Goal: Information Seeking & Learning: Compare options

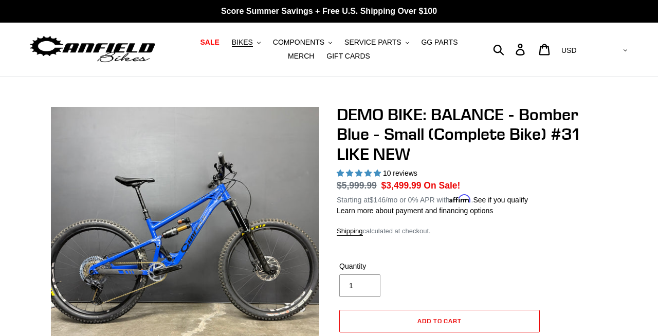
select select "highest-rating"
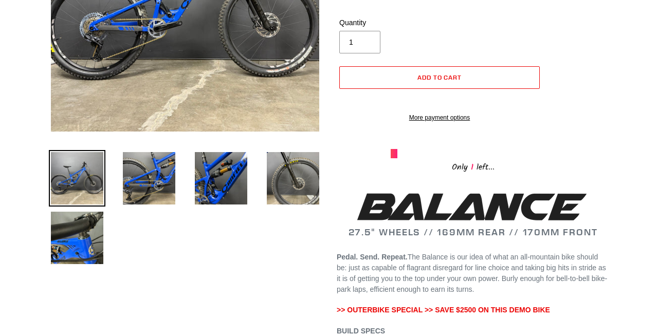
scroll to position [245, 0]
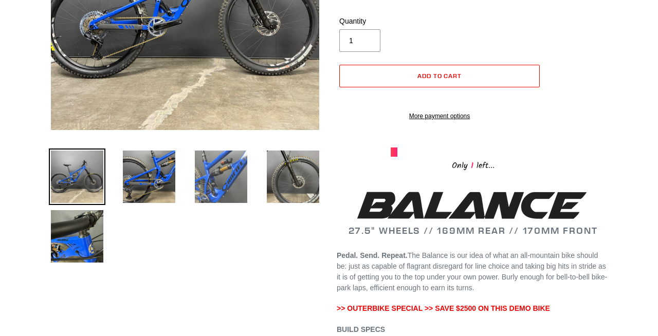
click at [214, 171] on img at bounding box center [221, 177] width 57 height 57
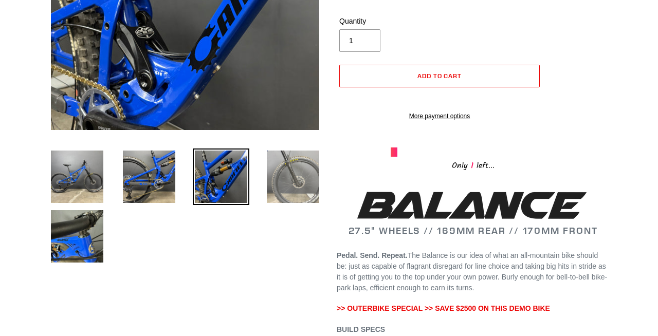
click at [271, 190] on img at bounding box center [293, 177] width 57 height 57
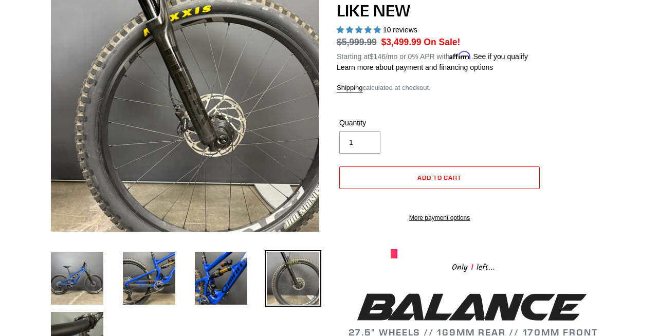
scroll to position [144, 0]
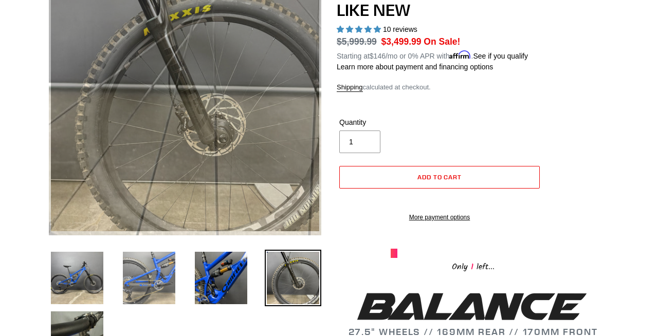
click at [166, 268] on img at bounding box center [149, 278] width 57 height 57
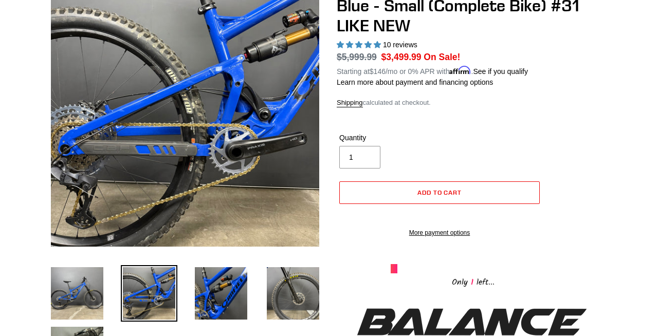
scroll to position [139, 0]
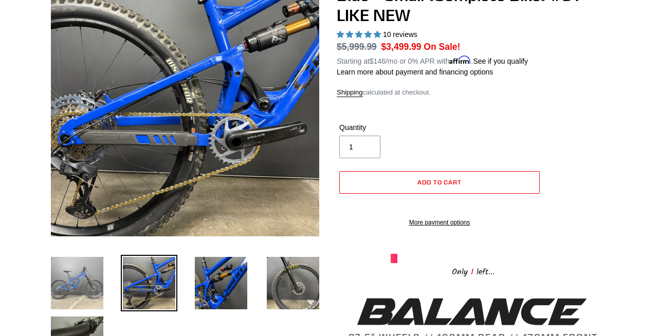
click at [81, 283] on img at bounding box center [77, 283] width 57 height 57
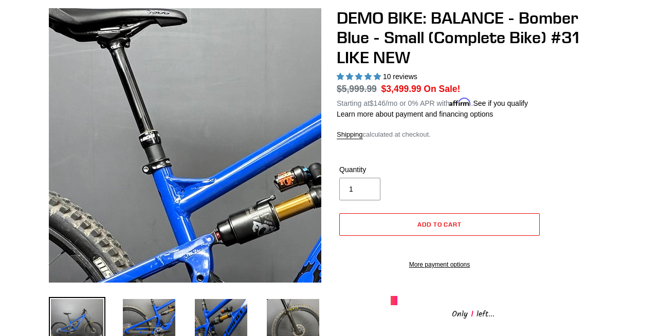
scroll to position [124, 0]
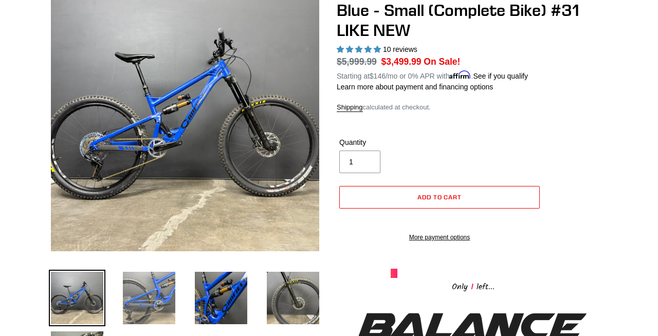
click at [150, 290] on img at bounding box center [149, 298] width 57 height 57
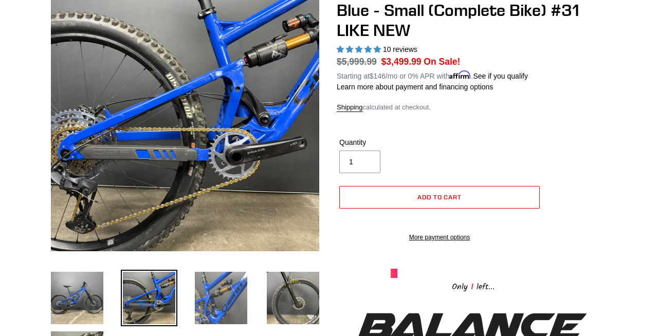
click at [232, 283] on img at bounding box center [221, 298] width 57 height 57
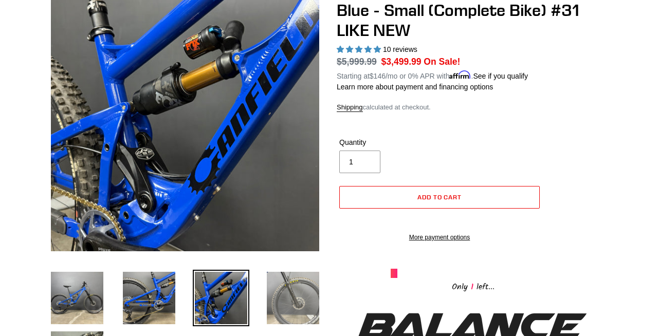
click at [290, 283] on img at bounding box center [293, 298] width 57 height 57
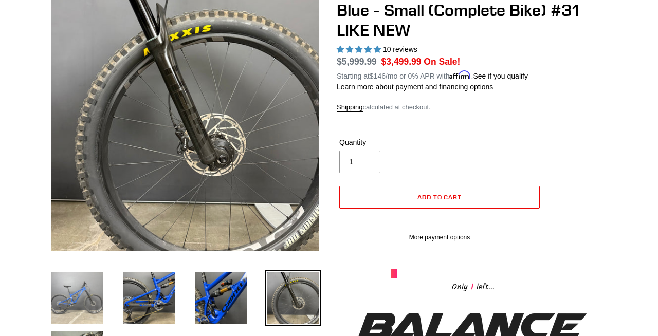
click at [103, 285] on img at bounding box center [77, 298] width 57 height 57
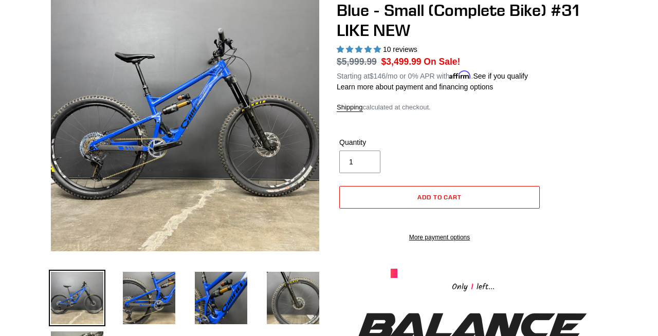
click at [75, 282] on img at bounding box center [77, 298] width 57 height 57
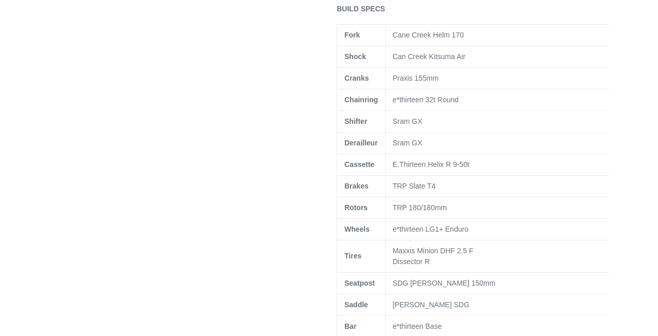
scroll to position [581, 0]
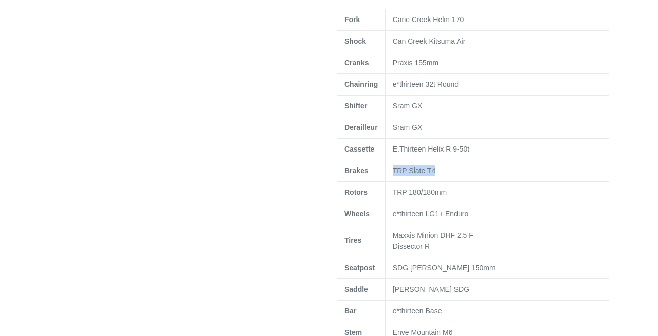
drag, startPoint x: 443, startPoint y: 185, endPoint x: 390, endPoint y: 185, distance: 53.5
click at [390, 181] on td "TRP Slate T4" at bounding box center [501, 171] width 233 height 22
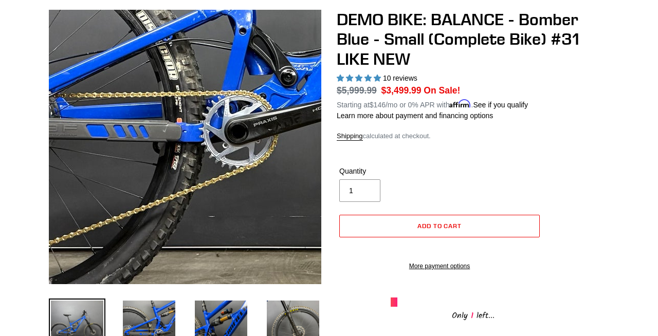
scroll to position [99, 0]
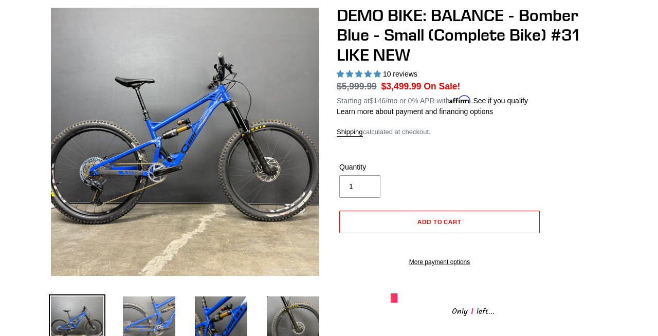
click at [159, 324] on img at bounding box center [149, 323] width 57 height 57
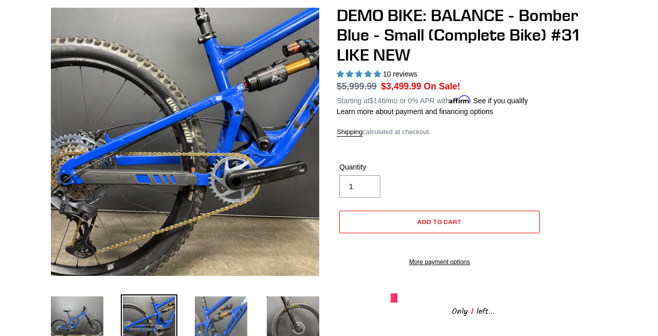
click at [222, 321] on img at bounding box center [221, 323] width 57 height 57
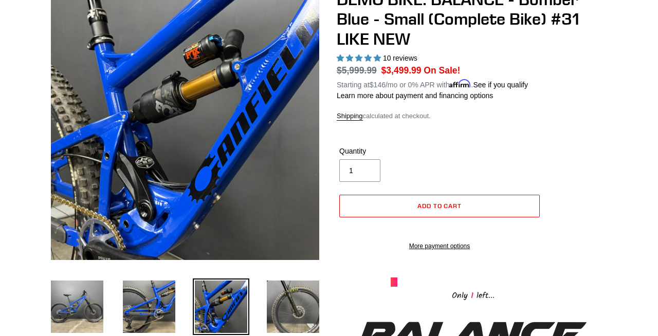
scroll to position [118, 0]
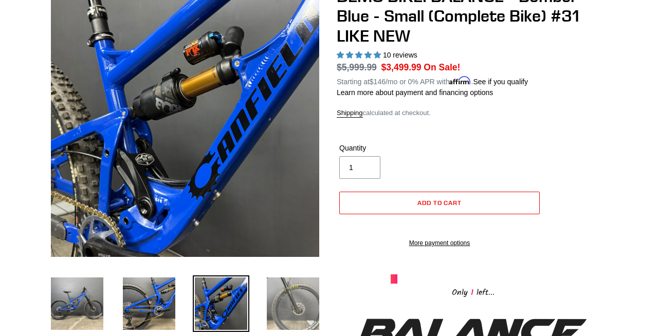
click at [288, 309] on img at bounding box center [293, 304] width 57 height 57
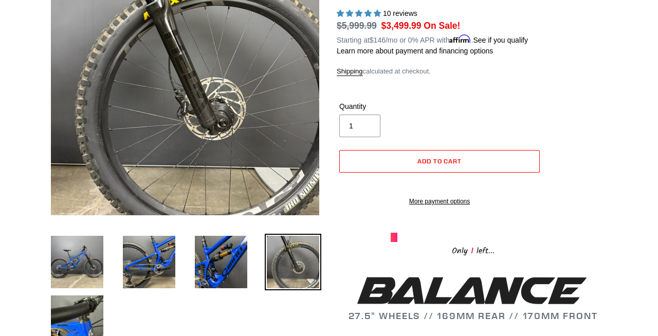
scroll to position [259, 0]
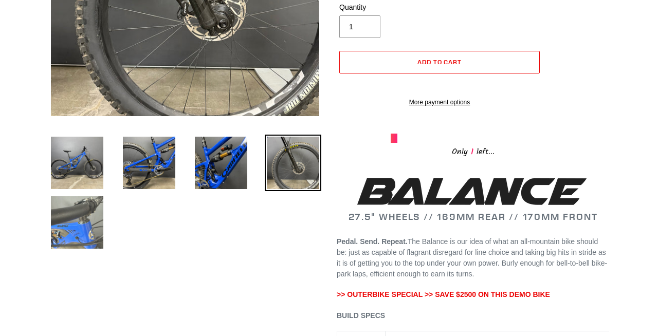
click at [96, 239] on img at bounding box center [77, 222] width 57 height 57
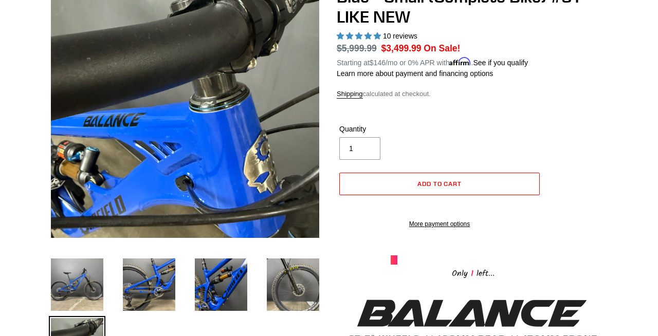
scroll to position [142, 0]
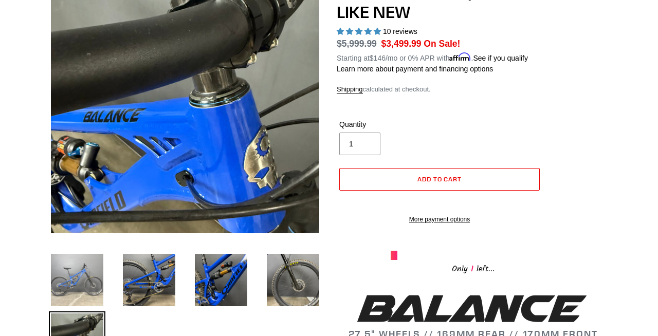
click at [98, 258] on img at bounding box center [77, 280] width 57 height 57
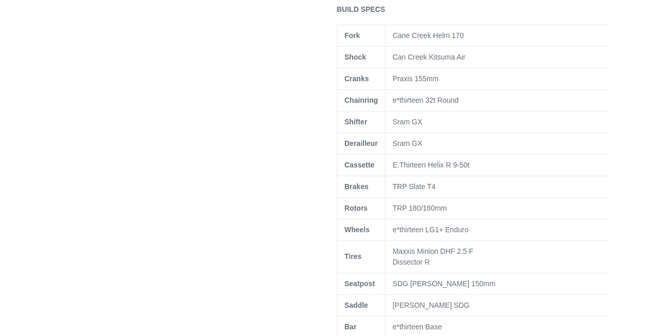
scroll to position [560, 0]
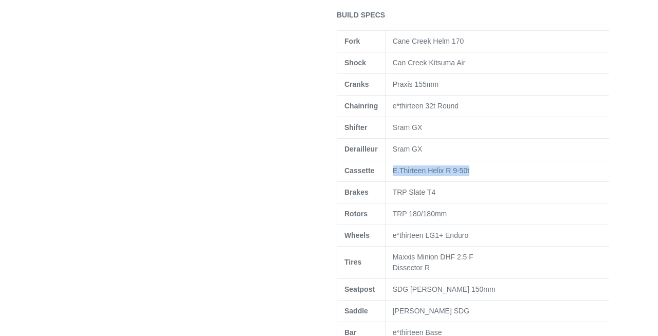
drag, startPoint x: 393, startPoint y: 181, endPoint x: 493, endPoint y: 186, distance: 99.8
click at [493, 181] on td "E.Thirteen Helix R 9-50t" at bounding box center [501, 171] width 233 height 22
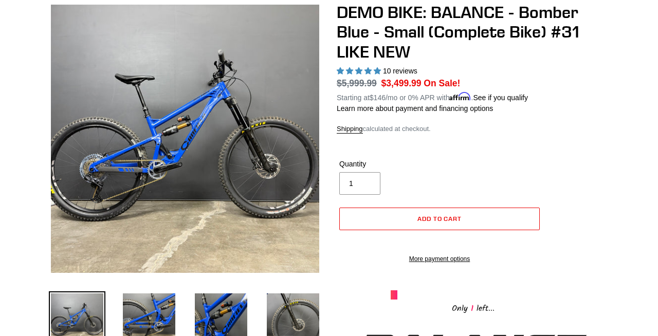
scroll to position [93, 0]
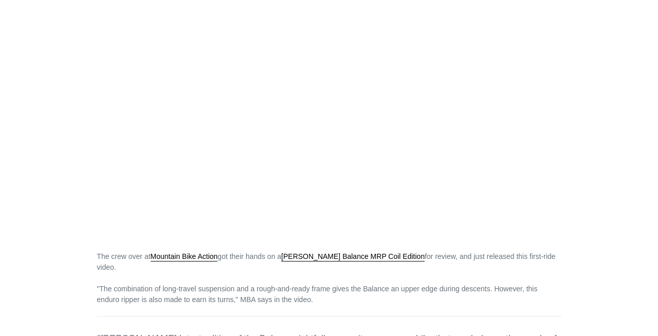
scroll to position [86, 0]
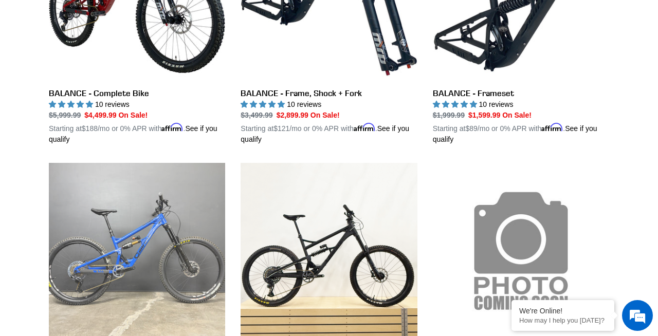
scroll to position [291, 0]
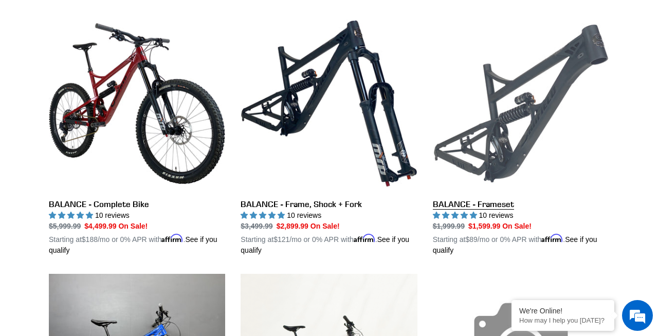
click at [507, 108] on link "BALANCE - Frameset" at bounding box center [521, 135] width 176 height 241
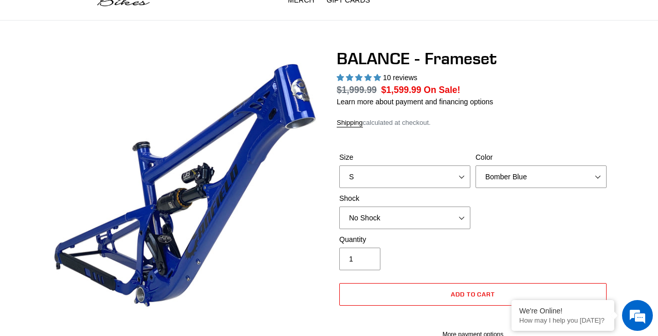
select select "highest-rating"
click at [456, 204] on div "Shock No Shock Cane Creek Kitsuma Air Öhlins TTX2 Air EXT Storia V3-S" at bounding box center [405, 211] width 136 height 36
click at [440, 218] on select "No Shock Cane Creek Kitsuma Air Öhlins TTX2 Air EXT Storia V3-S" at bounding box center [404, 218] width 131 height 23
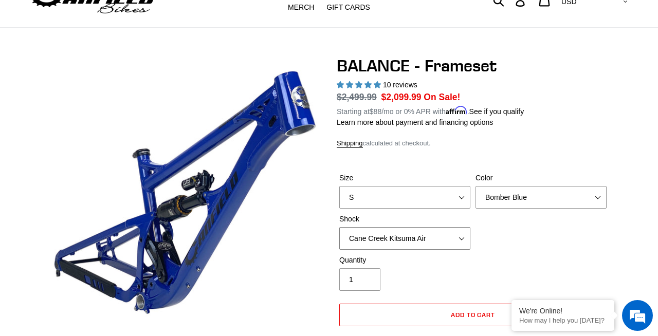
scroll to position [61, 0]
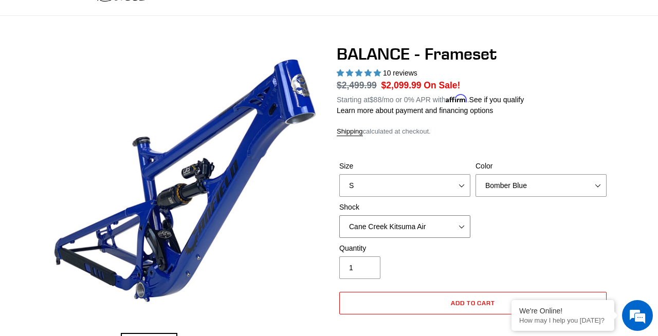
click at [438, 220] on select "No Shock Cane Creek Kitsuma Air Öhlins TTX2 Air EXT Storia V3-S" at bounding box center [404, 226] width 131 height 23
click at [433, 218] on select "No Shock Cane Creek Kitsuma Air Öhlins TTX2 Air EXT Storia V3-S" at bounding box center [404, 226] width 131 height 23
click at [417, 225] on select "No Shock Cane Creek Kitsuma Air Öhlins TTX2 Air EXT Storia V3-S" at bounding box center [404, 226] width 131 height 23
select select "Cane Creek Kitsuma Air"
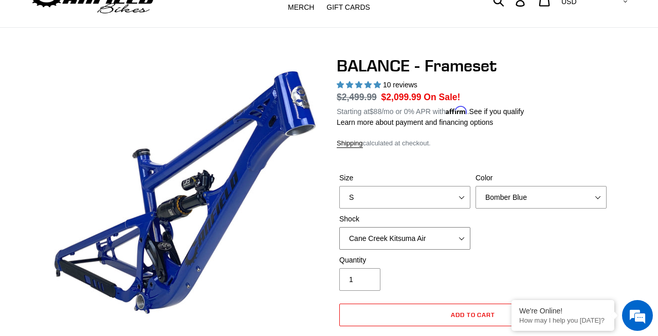
scroll to position [51, 0]
